Goal: Go to known website: Access a specific website the user already knows

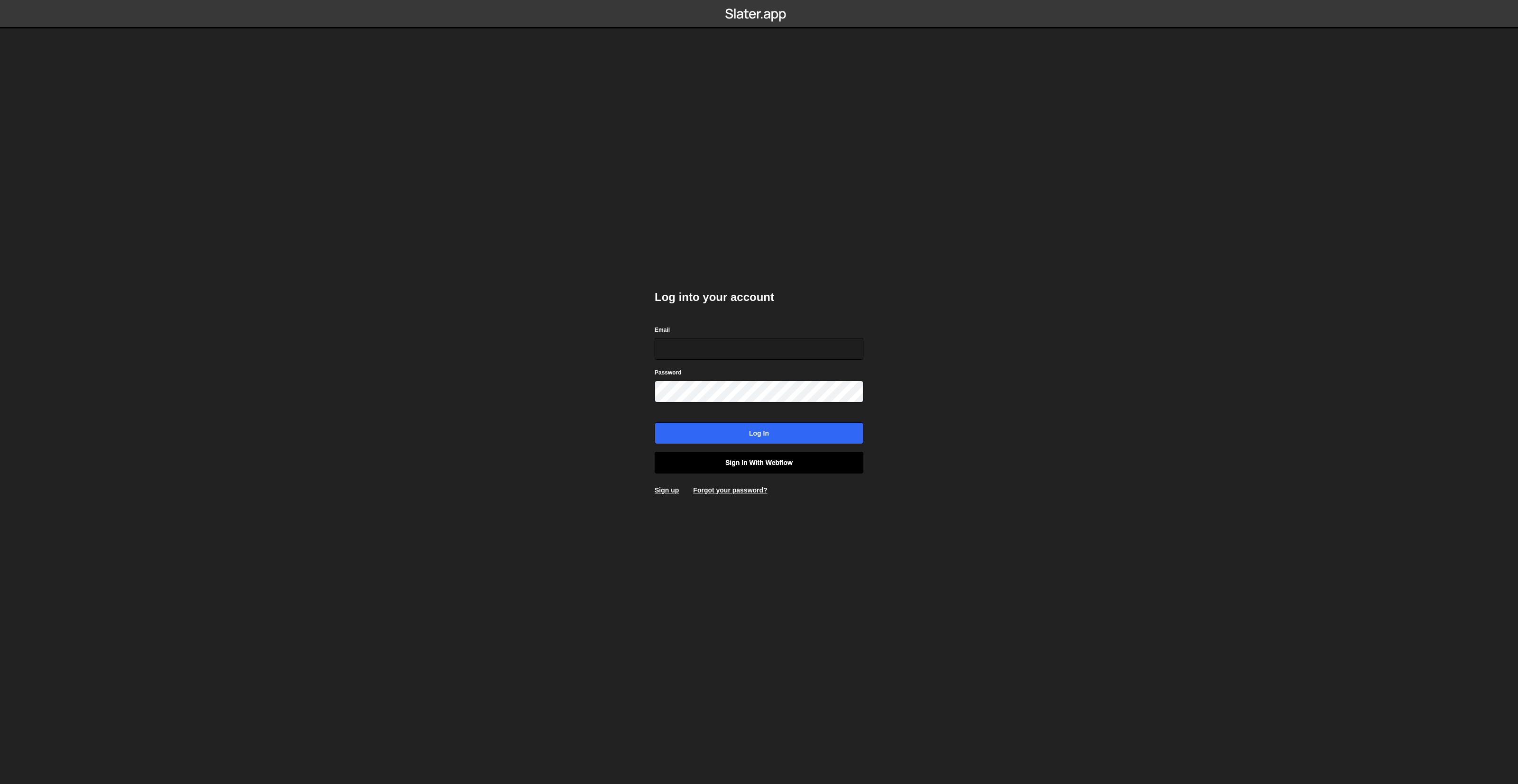
click at [746, 465] on link "Sign in with Webflow" at bounding box center [758, 462] width 209 height 22
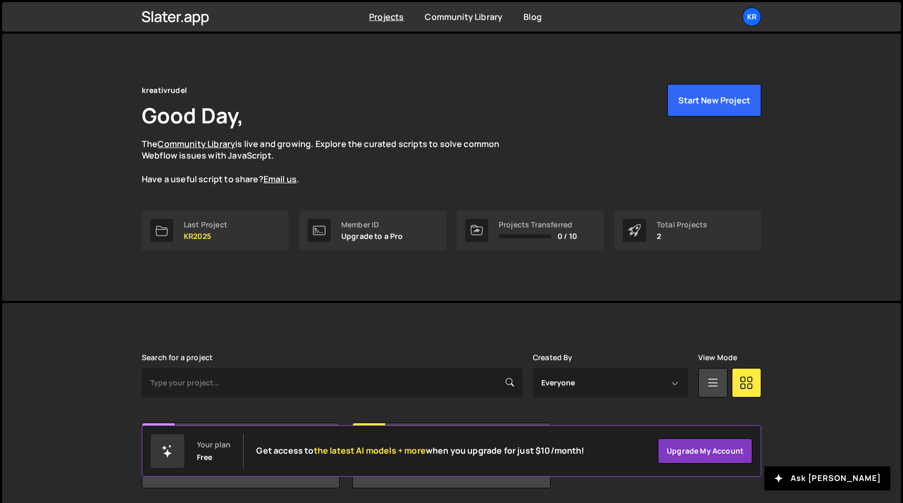
scroll to position [37, 0]
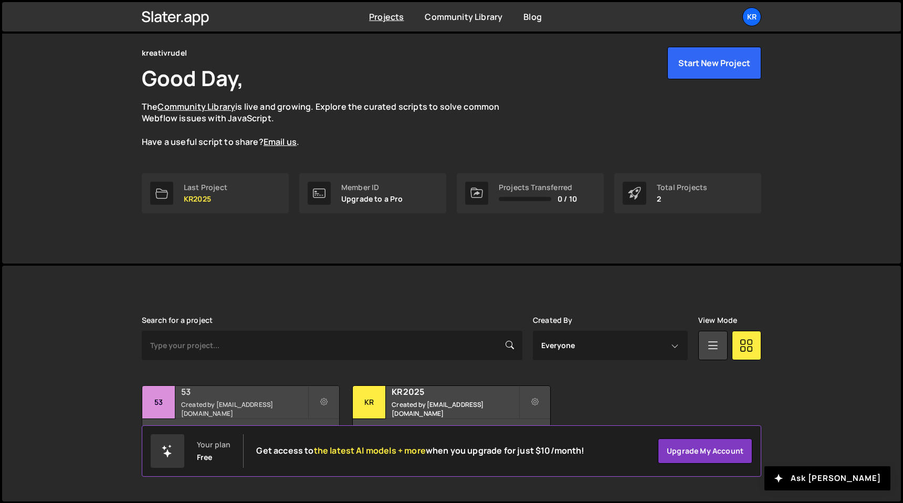
click at [223, 406] on small "Created by it-dev@kreativrudel.de" at bounding box center [244, 409] width 127 height 18
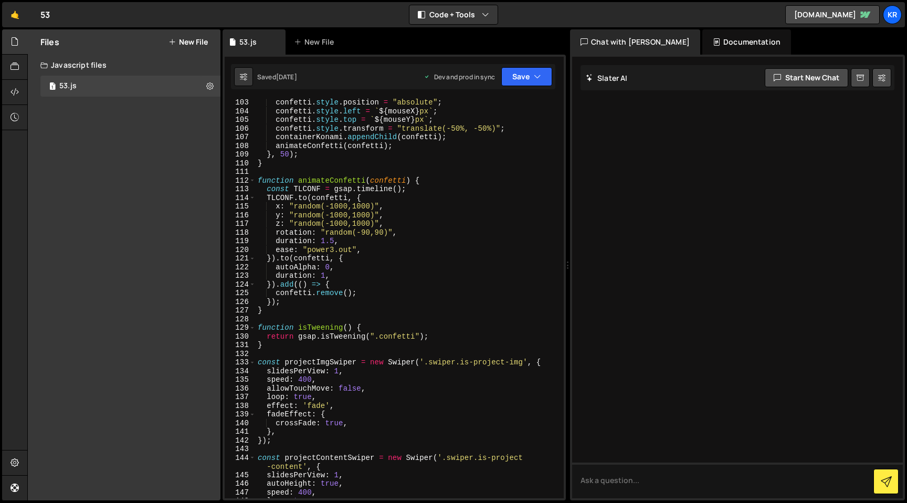
scroll to position [953, 0]
